Goal: Task Accomplishment & Management: Manage account settings

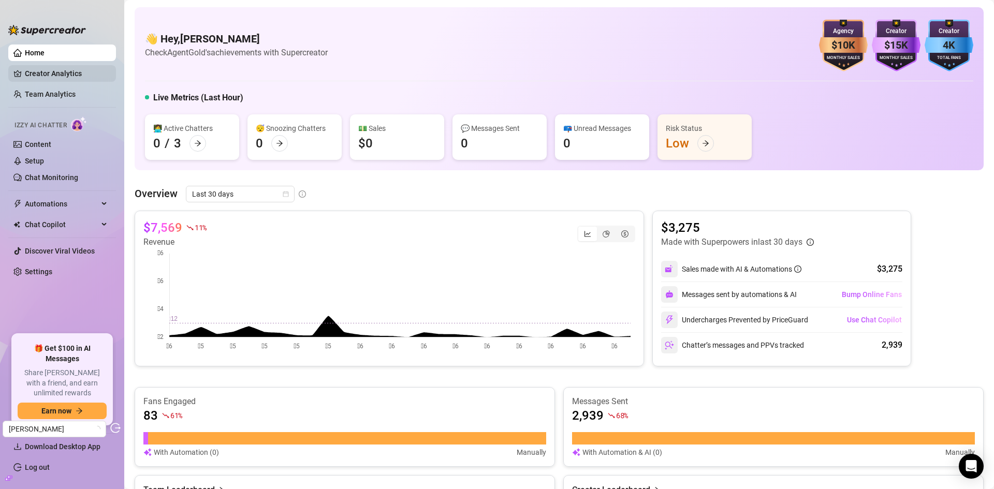
click at [60, 71] on link "Creator Analytics" at bounding box center [66, 73] width 83 height 17
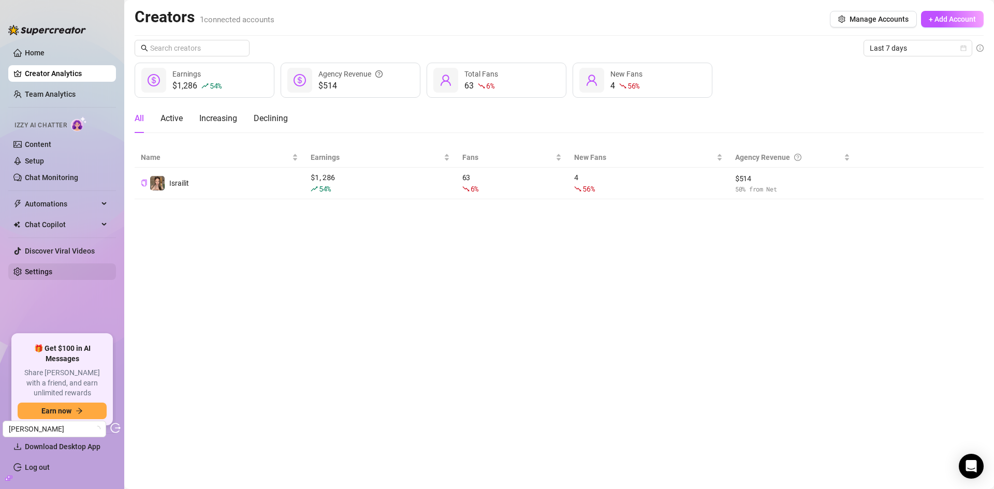
click at [50, 268] on link "Settings" at bounding box center [38, 272] width 27 height 8
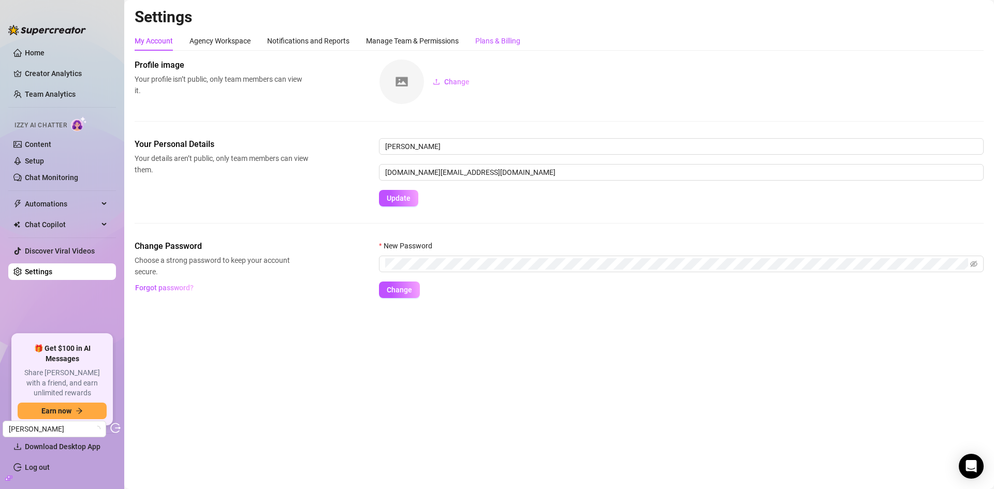
click at [487, 37] on div "Plans & Billing" at bounding box center [497, 40] width 45 height 11
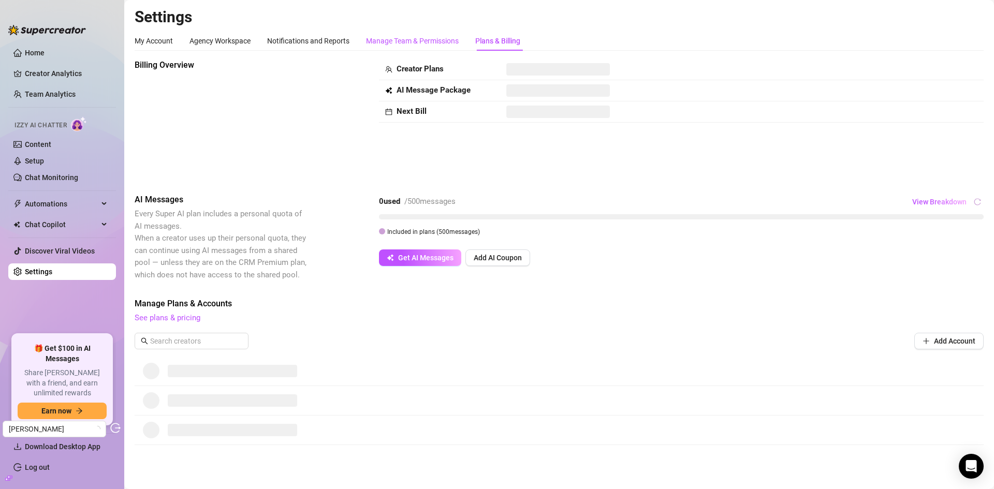
click at [409, 45] on div "Manage Team & Permissions" at bounding box center [412, 40] width 93 height 11
click at [296, 40] on div "Notifications and Reports" at bounding box center [308, 40] width 82 height 11
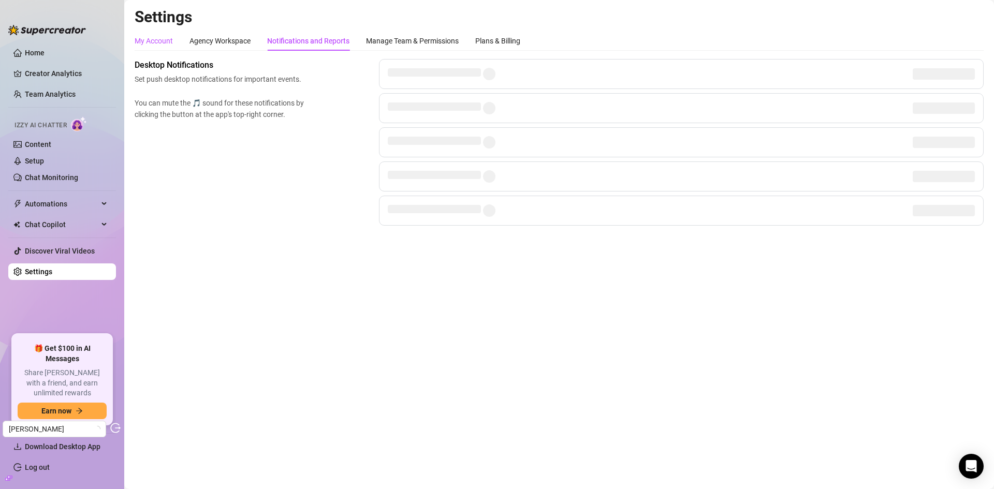
click at [162, 42] on div "My Account" at bounding box center [154, 40] width 38 height 11
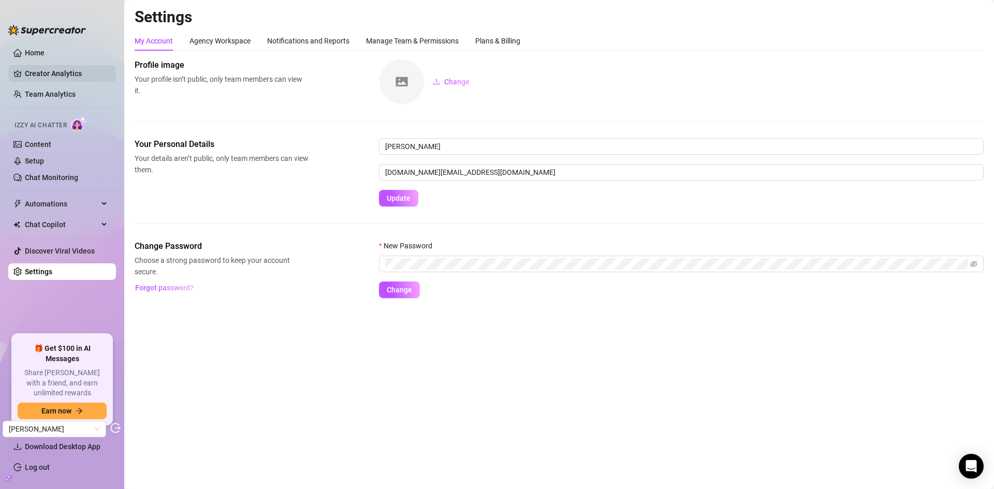
drag, startPoint x: 57, startPoint y: 76, endPoint x: 81, endPoint y: 78, distance: 23.9
click at [57, 76] on link "Creator Analytics" at bounding box center [66, 73] width 83 height 17
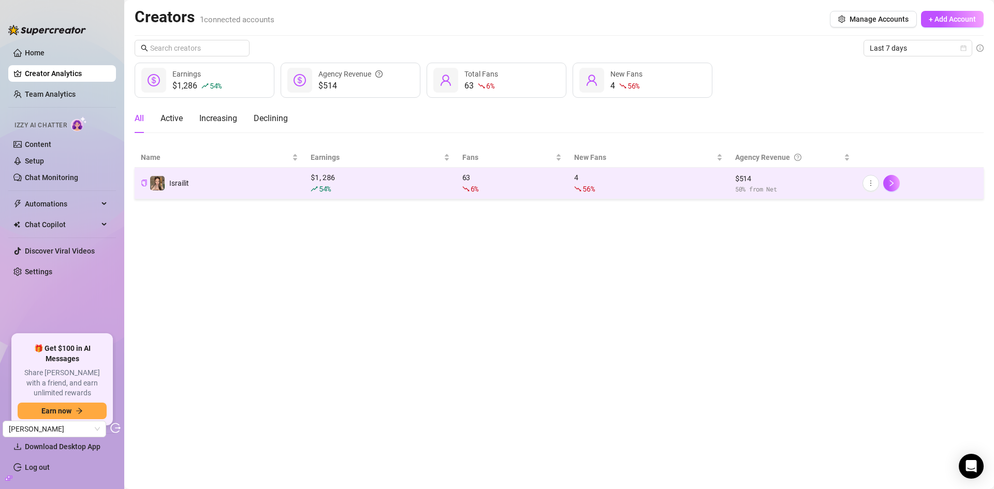
click at [372, 186] on div "54 %" at bounding box center [380, 188] width 139 height 11
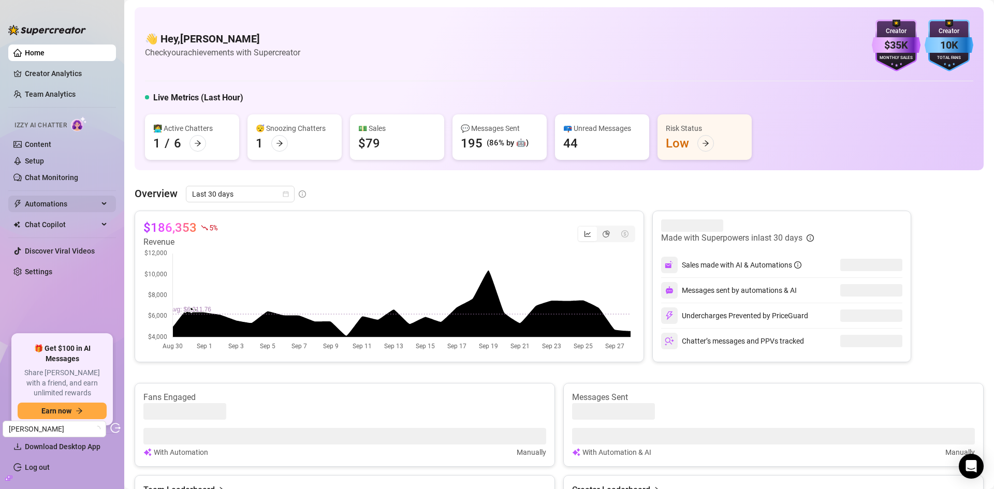
click at [66, 212] on span "Automations" at bounding box center [62, 204] width 74 height 17
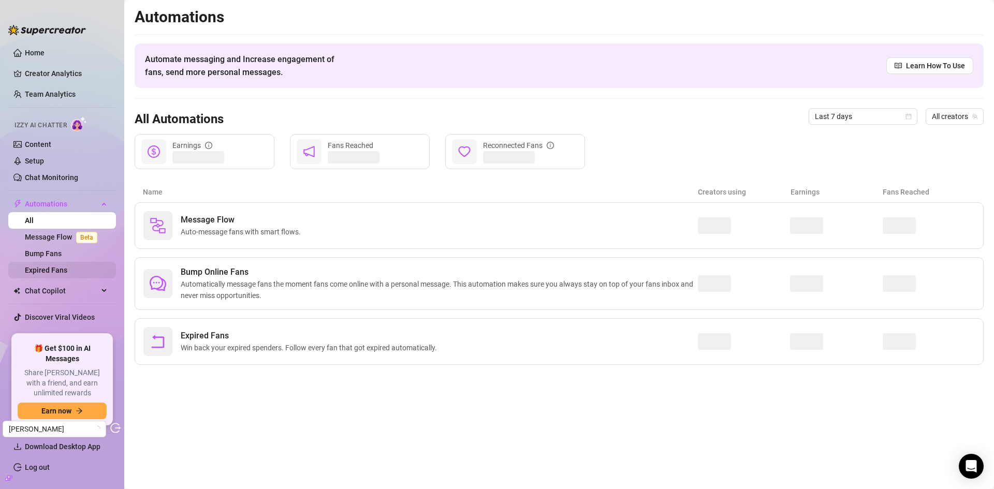
click at [47, 266] on link "Expired Fans" at bounding box center [46, 270] width 42 height 8
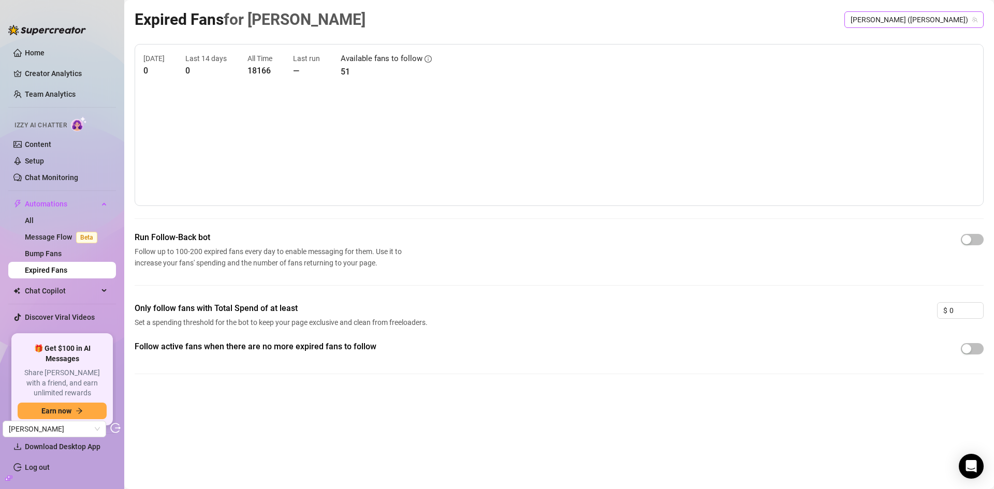
click at [918, 17] on span "Chris (chris_damned)" at bounding box center [914, 20] width 127 height 16
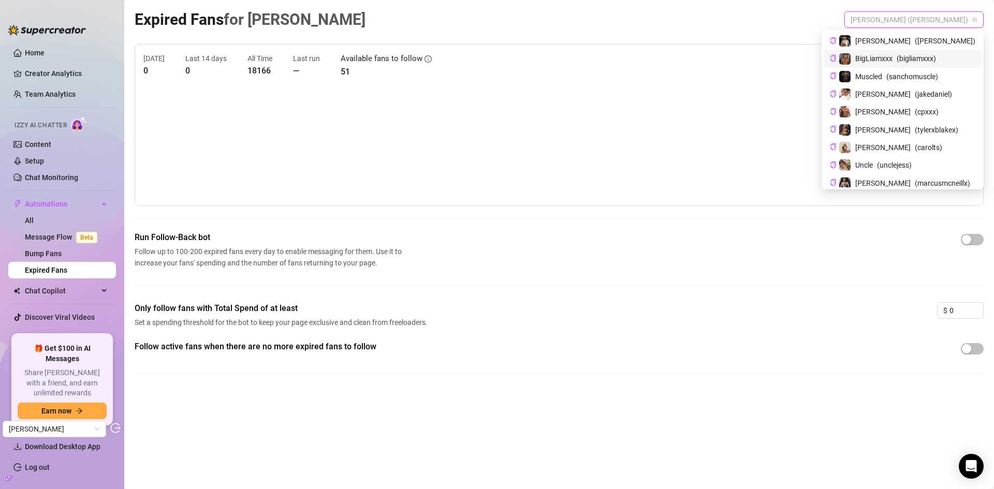
click at [893, 60] on span "BigLiamxxx" at bounding box center [874, 58] width 37 height 11
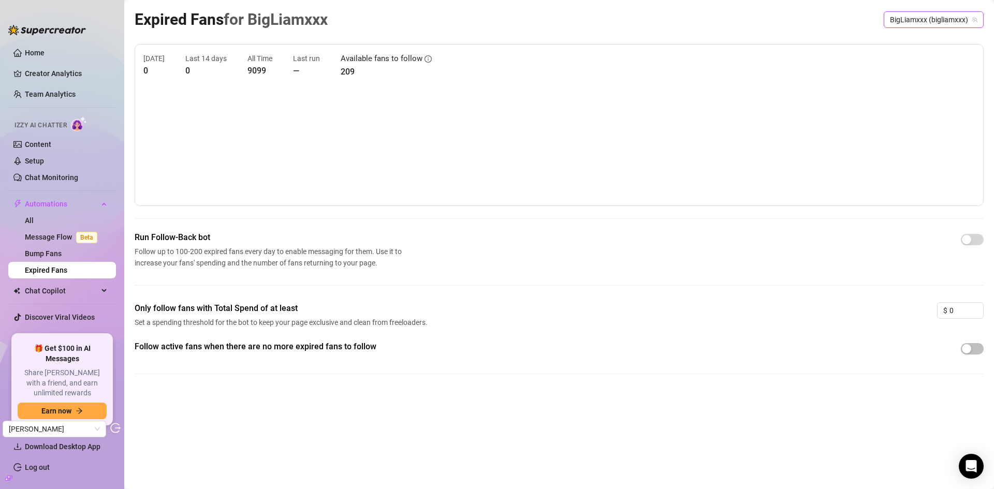
click at [919, 12] on span "BigLiamxxx (bigliamxxx)" at bounding box center [934, 20] width 88 height 16
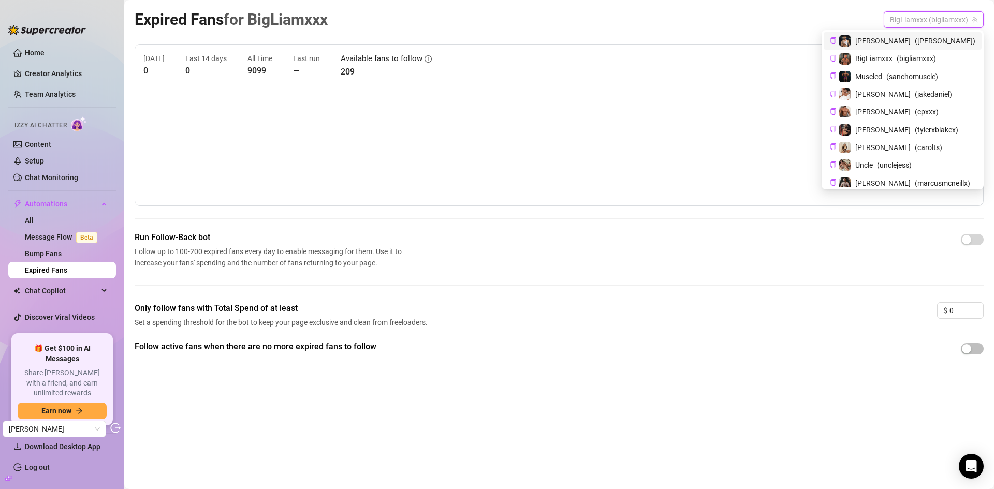
click at [918, 39] on span "( chris_damned )" at bounding box center [945, 40] width 61 height 11
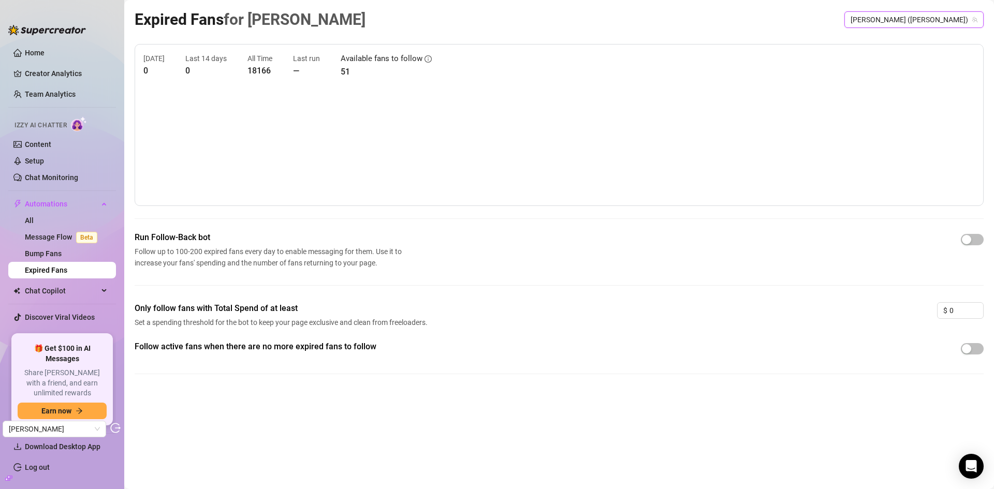
click at [936, 22] on span "Chris (chris_damned)" at bounding box center [914, 20] width 127 height 16
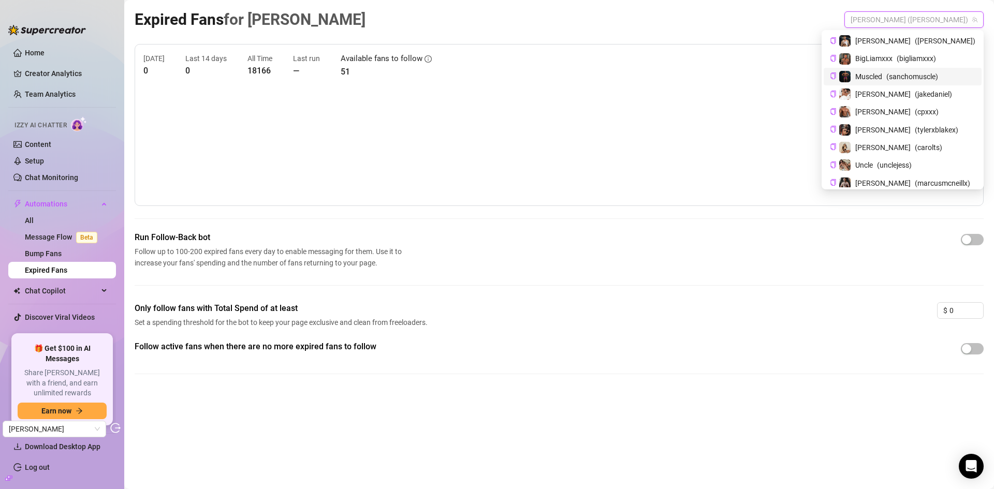
click at [923, 72] on span "( sanchomuscle )" at bounding box center [913, 76] width 52 height 11
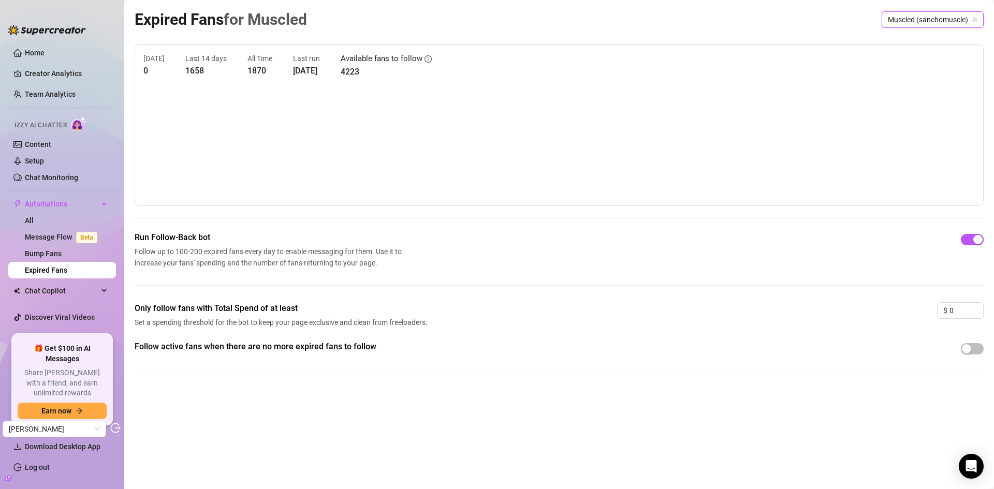
click at [897, 12] on span "Muscled (sanchomuscle)" at bounding box center [933, 20] width 90 height 16
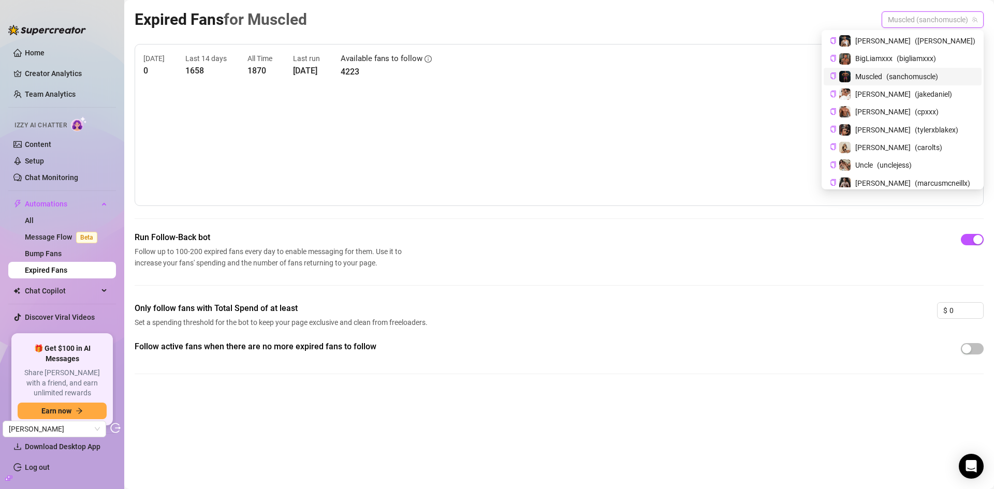
click at [938, 75] on span "( sanchomuscle )" at bounding box center [913, 76] width 52 height 11
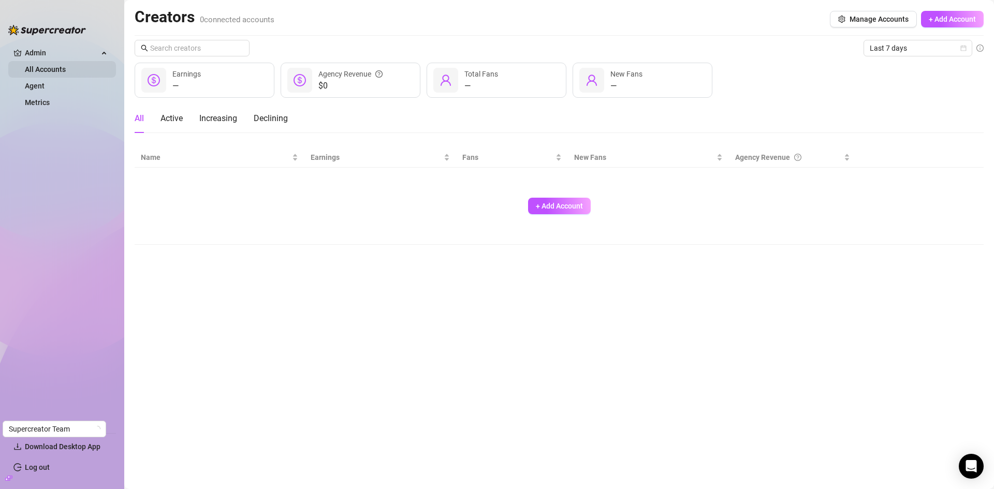
click at [66, 67] on link "All Accounts" at bounding box center [45, 69] width 41 height 8
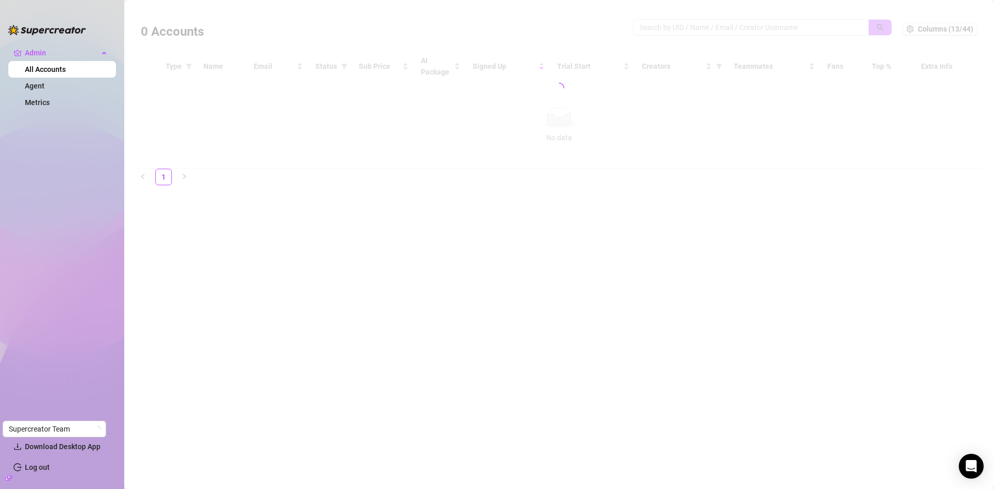
click at [704, 31] on div at bounding box center [559, 88] width 849 height 162
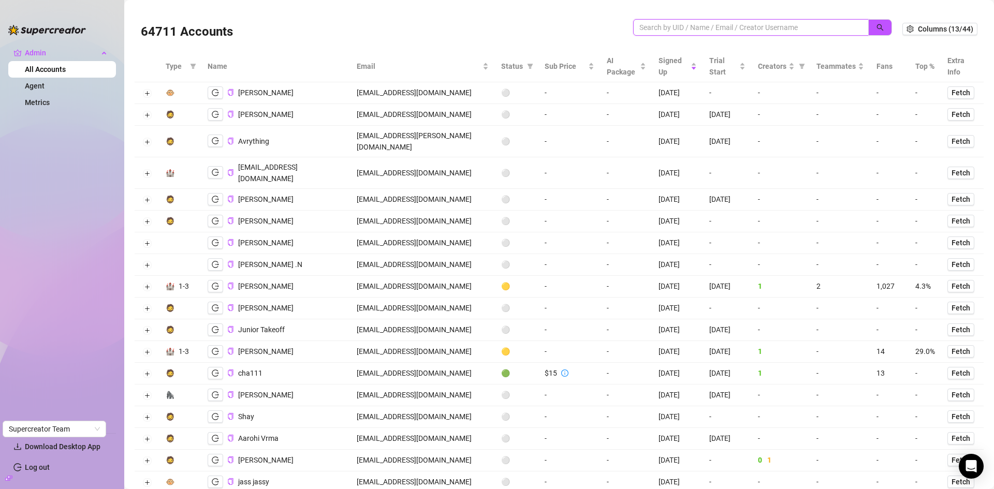
click at [711, 27] on input "search" at bounding box center [747, 27] width 215 height 11
paste input "lilsoosh@lilsoosh.com)"
click at [883, 27] on button "button" at bounding box center [881, 27] width 24 height 17
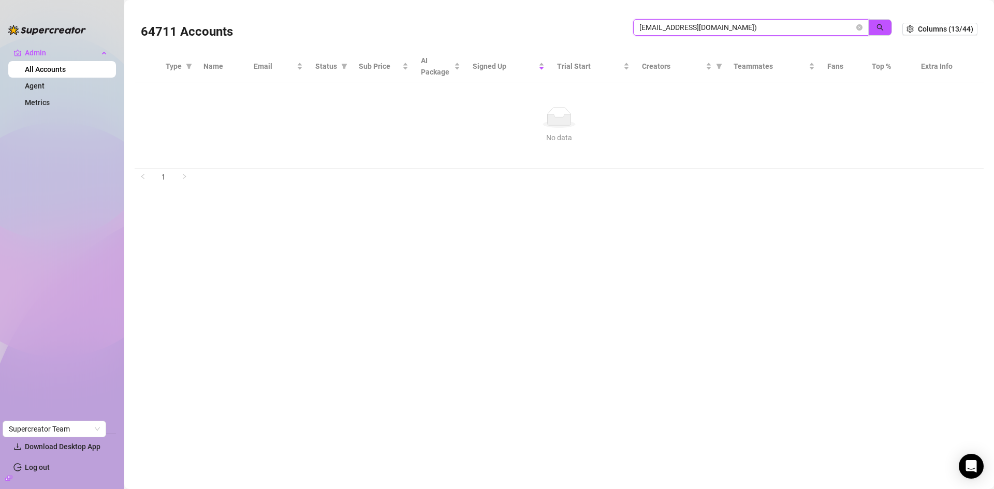
click at [722, 30] on input "lilsoosh@lilsoosh.com)" at bounding box center [747, 27] width 215 height 11
type input "lilsoosh@lilsoosh.com"
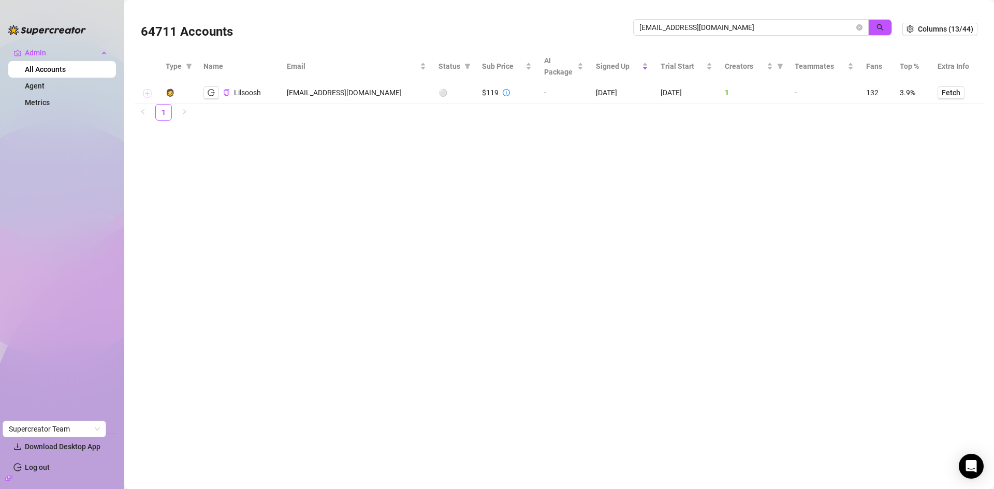
click at [149, 95] on button "Expand row" at bounding box center [147, 94] width 8 height 8
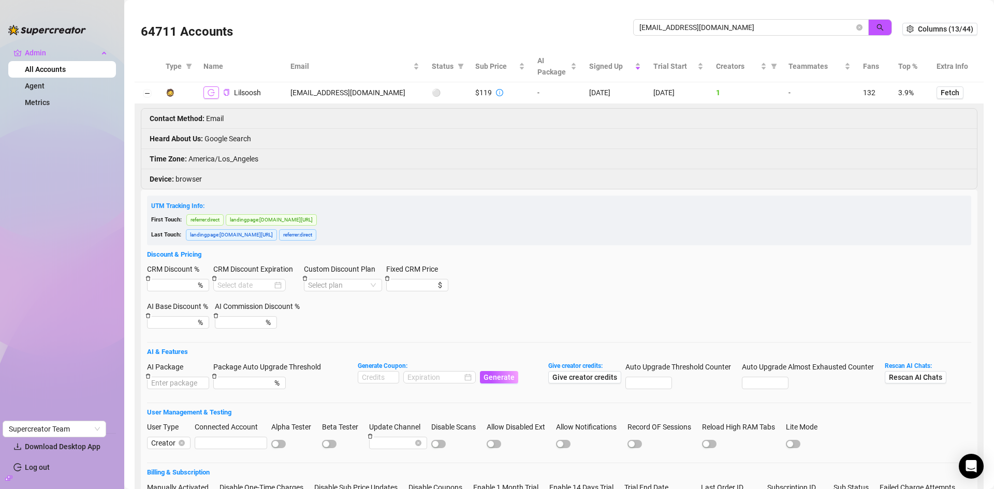
click at [214, 92] on icon "logout" at bounding box center [211, 92] width 7 height 7
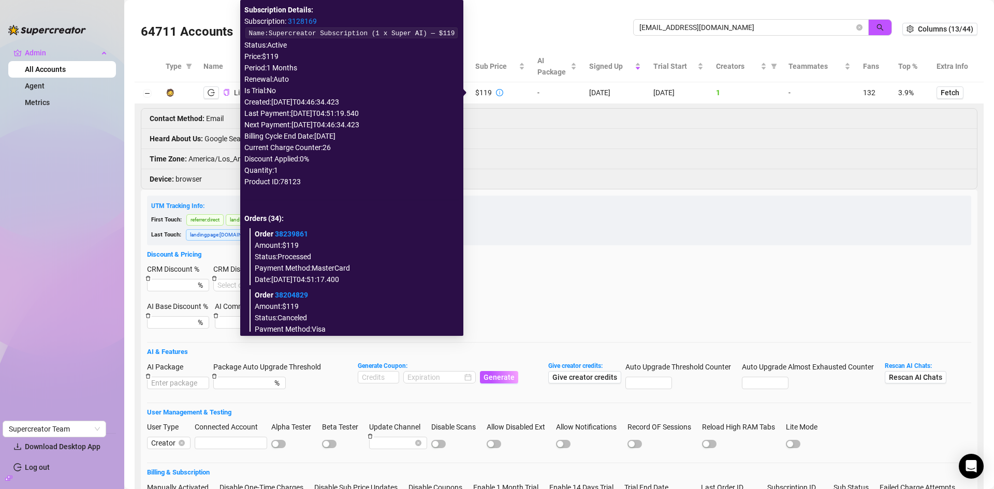
click at [317, 22] on link "3128169" at bounding box center [302, 21] width 29 height 8
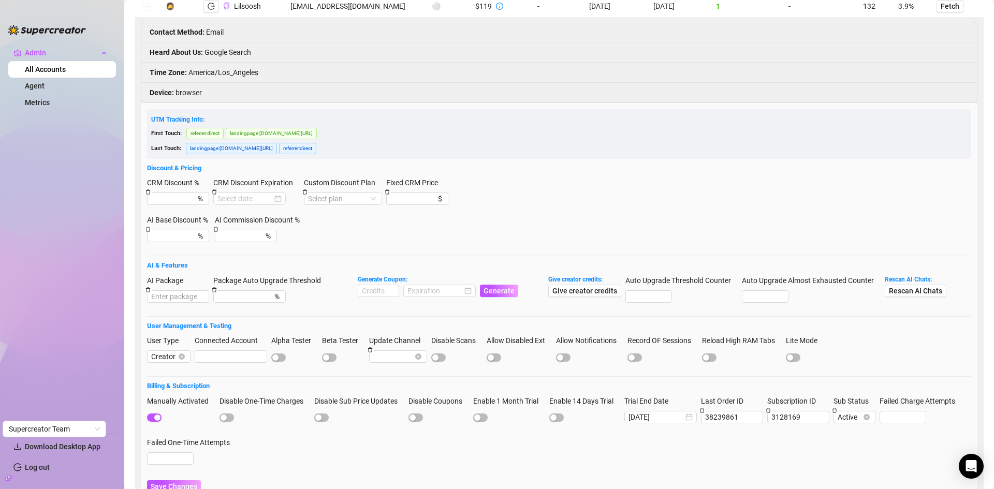
scroll to position [148, 0]
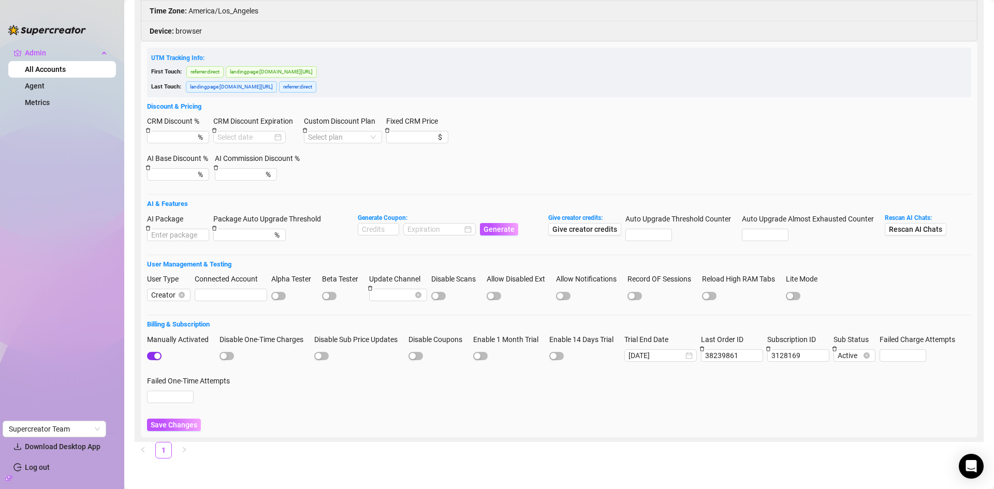
click at [150, 352] on span "button" at bounding box center [154, 356] width 15 height 8
click at [181, 425] on span "Save Changes" at bounding box center [174, 425] width 47 height 8
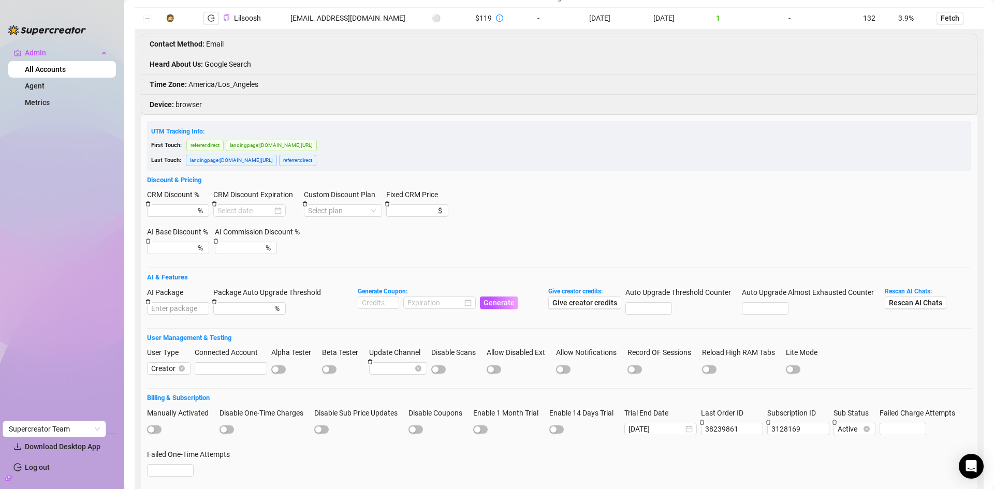
scroll to position [0, 0]
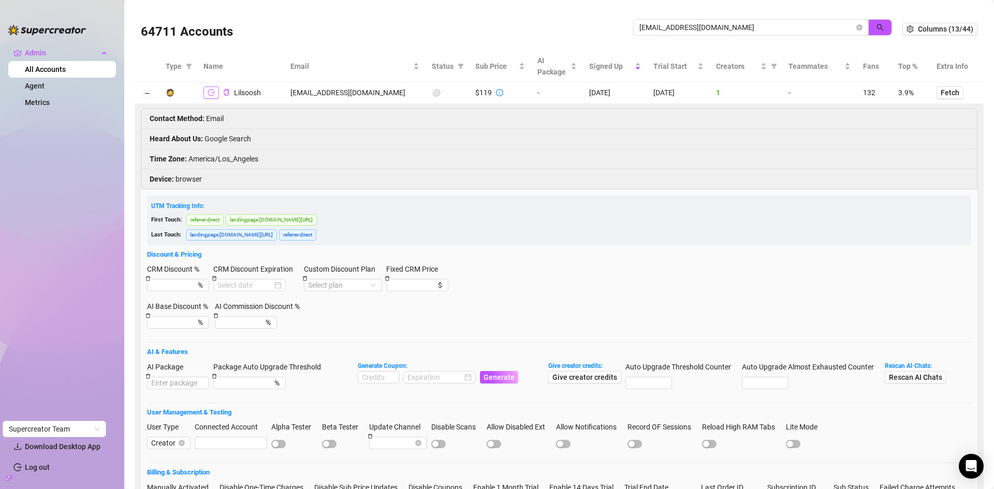
click at [213, 90] on icon "logout" at bounding box center [211, 92] width 7 height 7
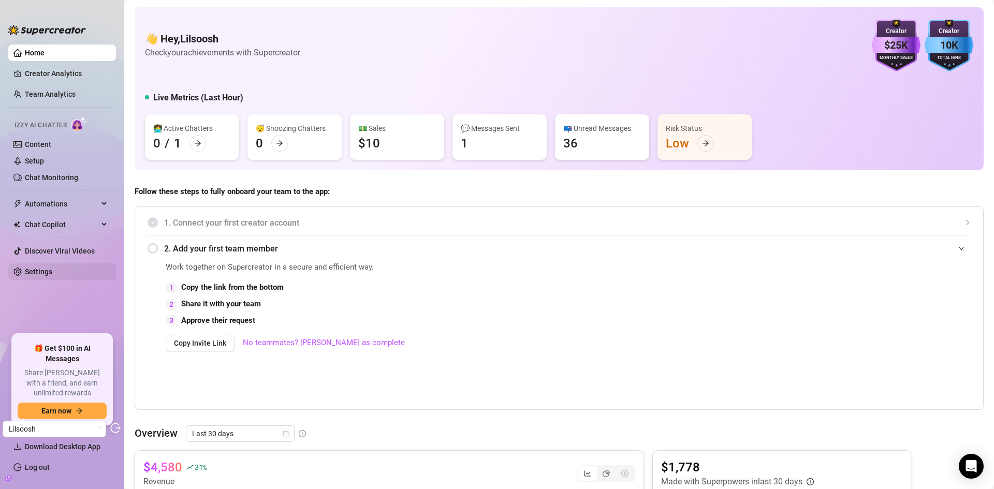
click at [38, 273] on link "Settings" at bounding box center [38, 272] width 27 height 8
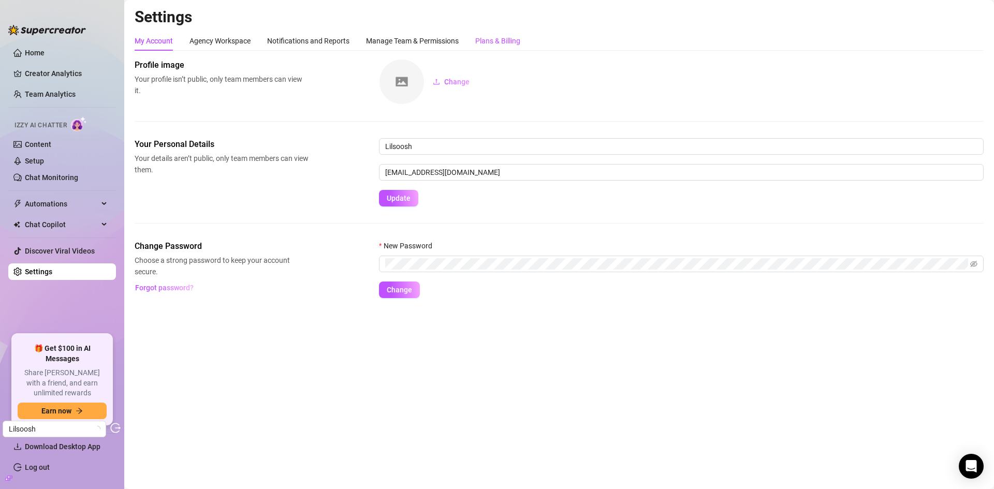
click at [493, 41] on div "Plans & Billing" at bounding box center [497, 40] width 45 height 11
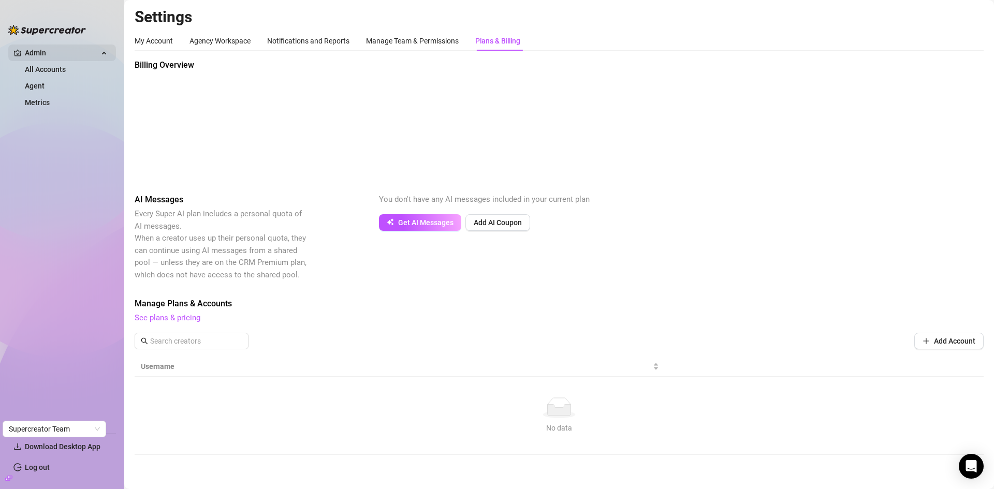
click at [47, 58] on span "Admin" at bounding box center [62, 53] width 74 height 17
click at [44, 65] on ul "Admin All Accounts Agent Metrics" at bounding box center [62, 234] width 108 height 388
click at [64, 50] on span "Admin" at bounding box center [62, 53] width 74 height 17
click at [55, 70] on link "All Accounts" at bounding box center [45, 69] width 41 height 8
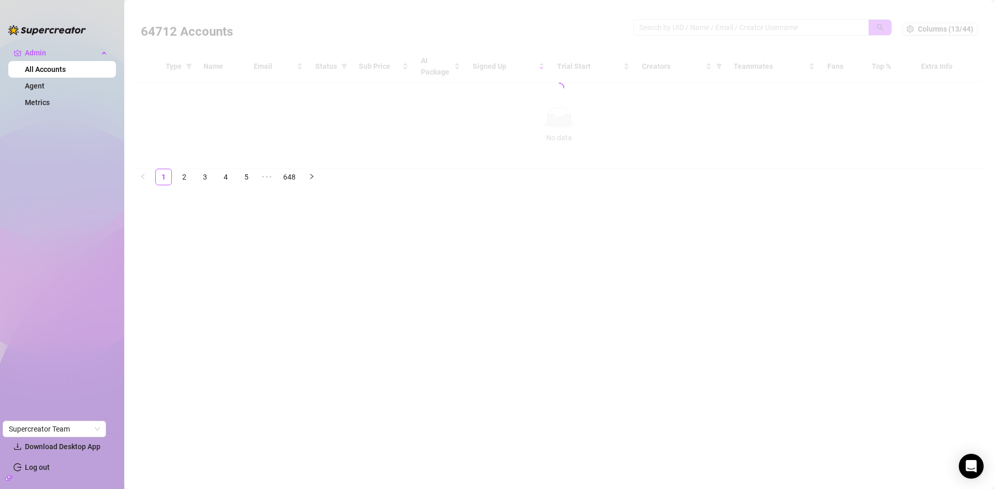
click at [709, 36] on div at bounding box center [559, 88] width 849 height 162
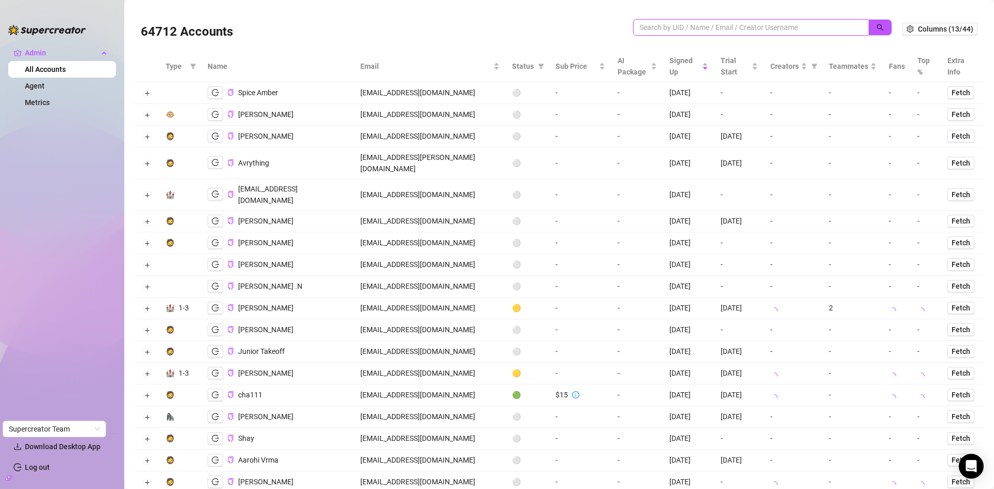
click at [705, 25] on input "search" at bounding box center [747, 27] width 215 height 11
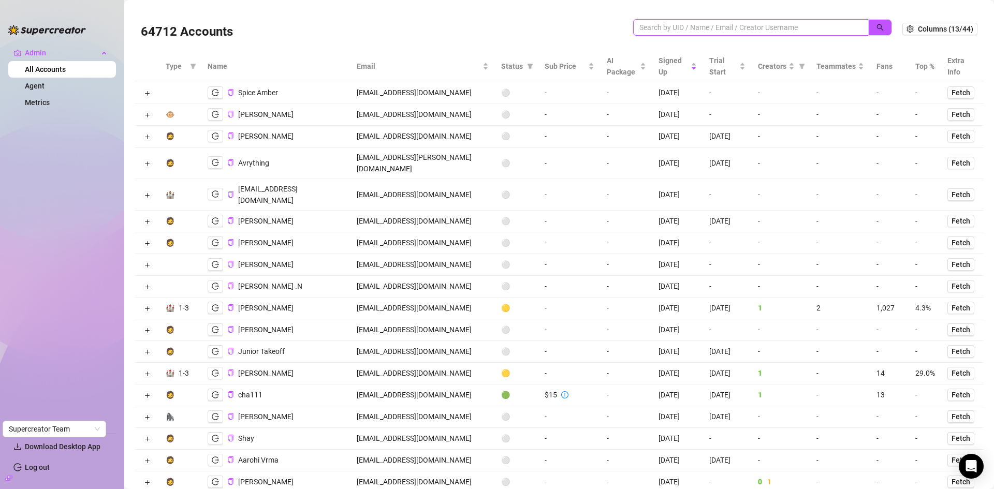
paste input "lilcheechyo@gmail.com"
click at [869, 24] on button "button" at bounding box center [881, 27] width 24 height 17
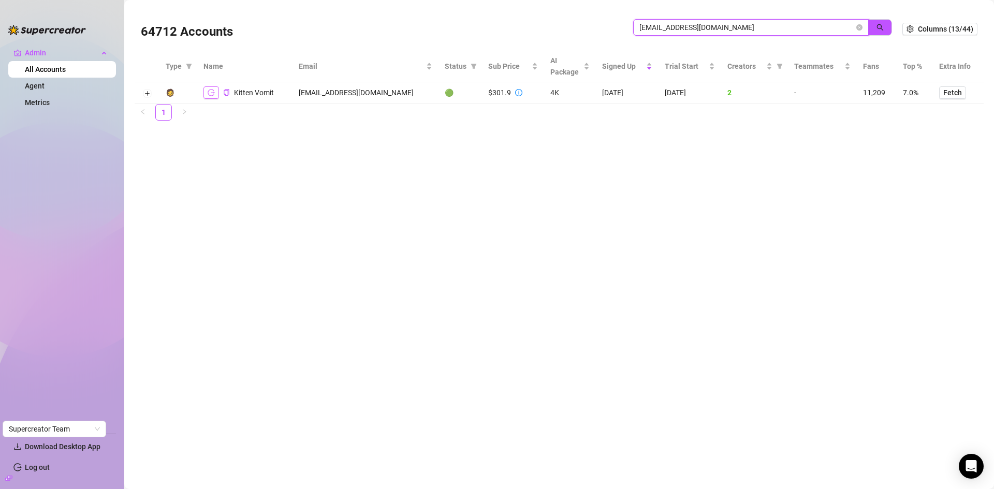
type input "lilcheechyo@gmail.com"
click at [212, 91] on icon "logout" at bounding box center [211, 92] width 7 height 7
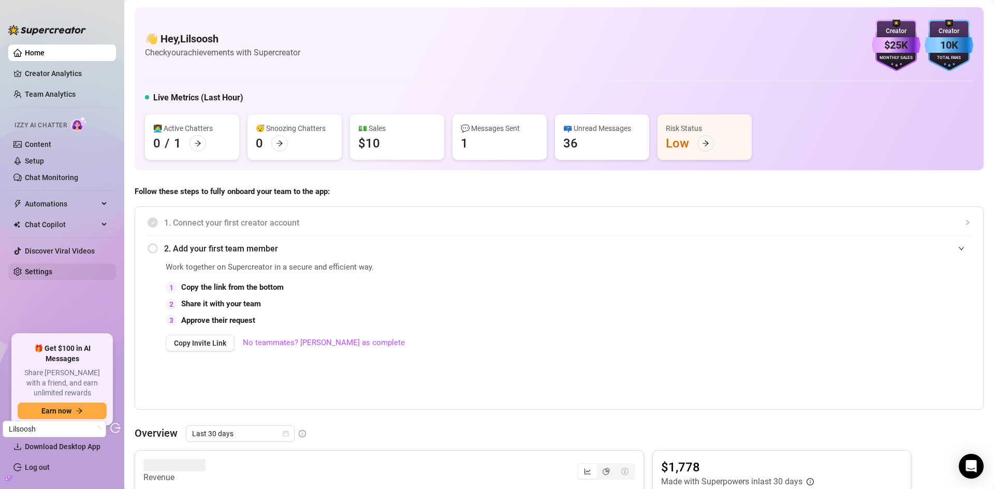
click at [40, 268] on link "Settings" at bounding box center [38, 272] width 27 height 8
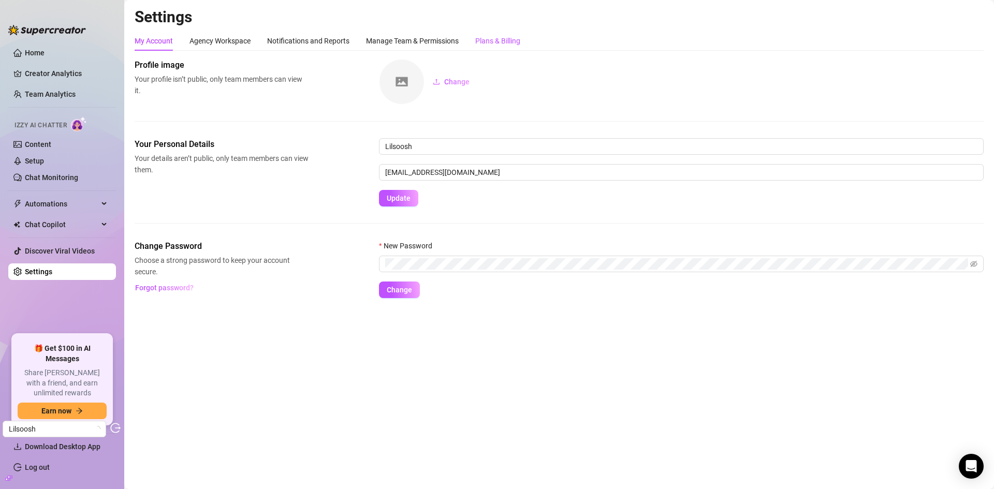
click at [495, 36] on div "Plans & Billing" at bounding box center [497, 40] width 45 height 11
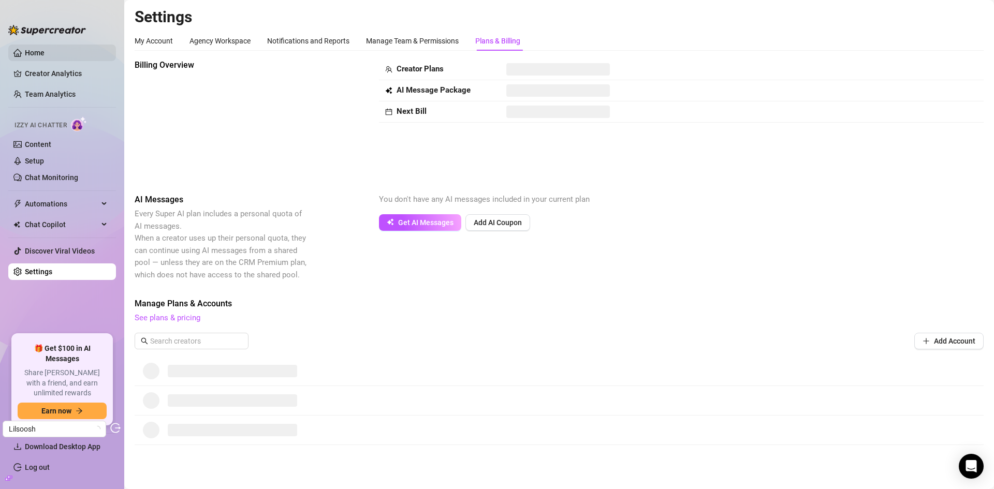
click at [45, 53] on link "Home" at bounding box center [35, 53] width 20 height 8
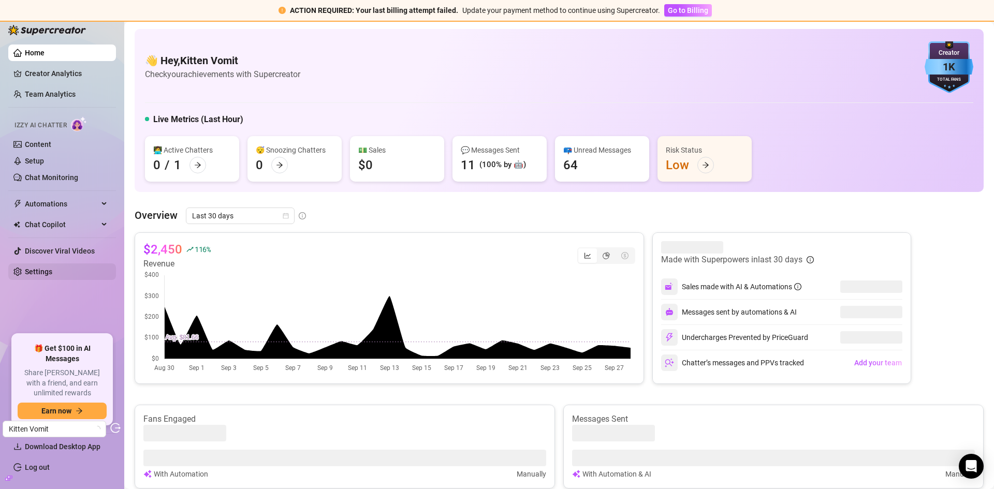
click at [47, 273] on link "Settings" at bounding box center [38, 272] width 27 height 8
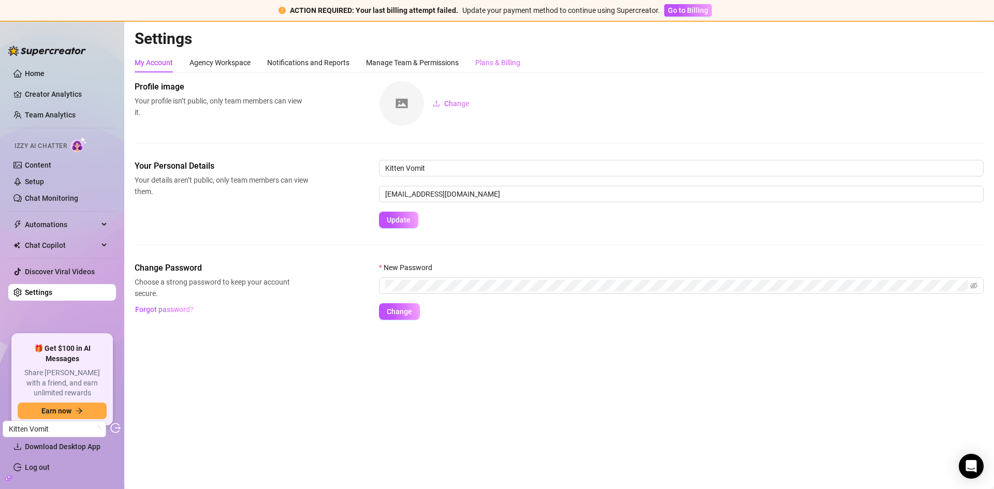
click at [519, 55] on div "Plans & Billing" at bounding box center [497, 63] width 45 height 20
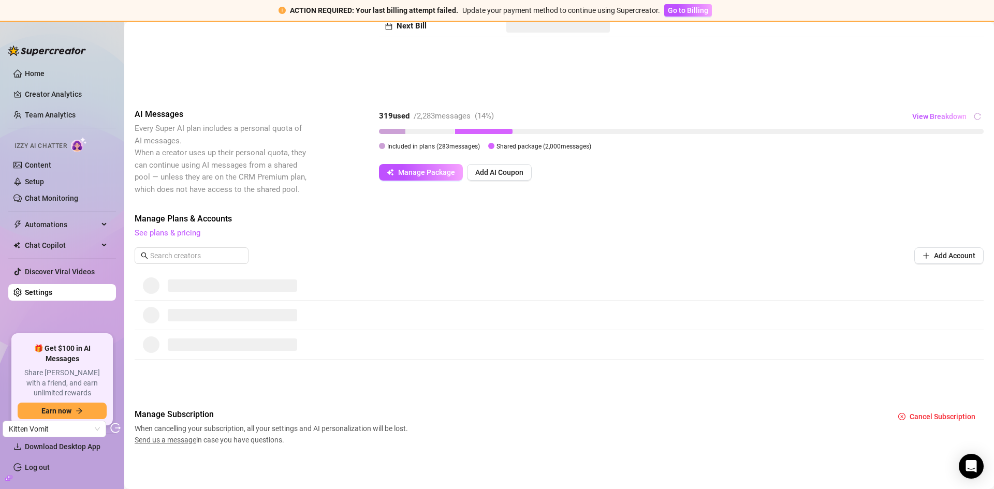
scroll to position [160, 0]
